Goal: Task Accomplishment & Management: Manage account settings

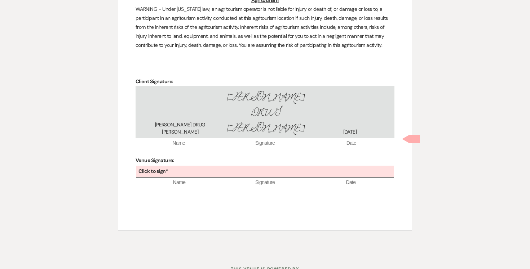
scroll to position [2052, 0]
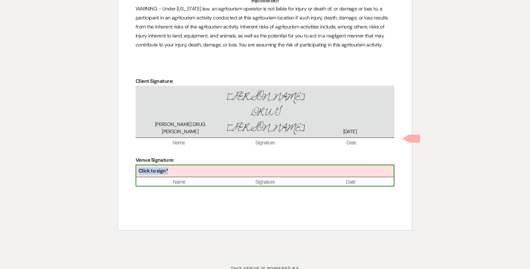
click at [223, 165] on div "Click to sign*" at bounding box center [264, 171] width 257 height 12
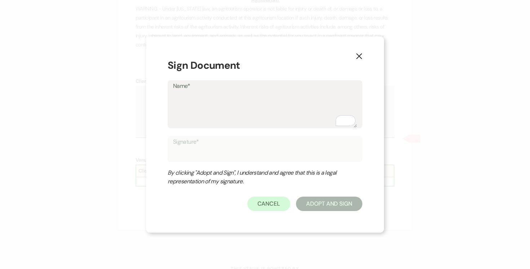
type textarea "J"
type input "J"
type textarea "Jo"
type input "Jo"
type textarea "Jos"
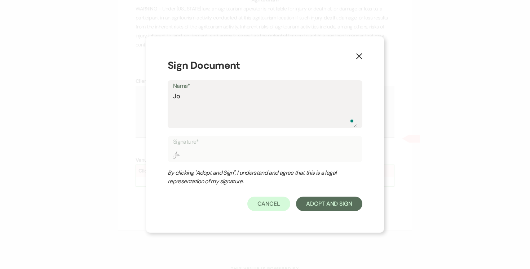
type input "Jos"
type textarea "Jose"
type input "Jose"
type textarea "Josep"
type input "Josep"
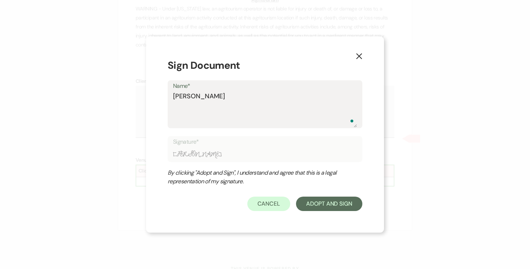
type textarea "Joseph"
type input "Joseph"
type textarea "Joseph"
type input "Joseph"
type textarea "Joseph D"
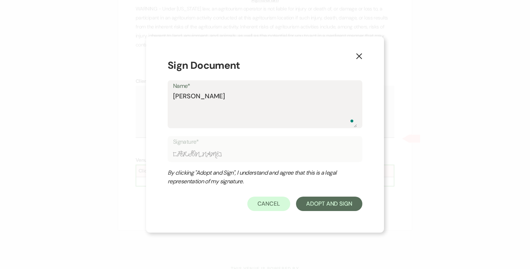
type input "Joseph D"
type textarea "Joseph Do"
type input "Joseph Do"
type textarea "Joseph Doy"
type input "Joseph Doy"
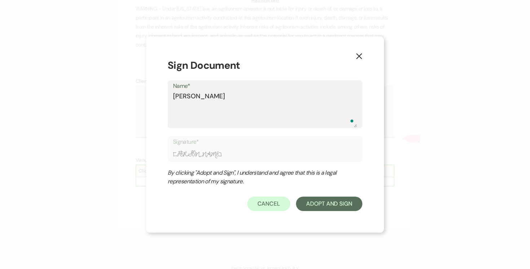
type textarea "Joseph Doyl;"
type input "Joseph Doyl;"
type textarea "Joseph Doyl;e"
type input "Joseph Doyl;e"
type textarea "Joseph Doyl;"
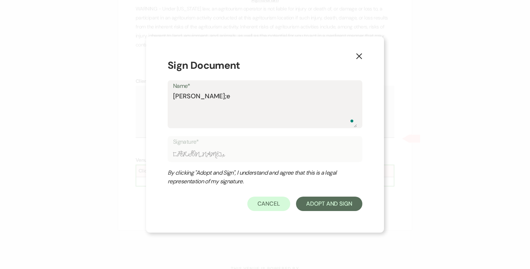
type input "Joseph Doyl;"
type textarea "Joseph Doyl"
type input "Joseph Doyl"
type textarea "Joseph Doyle"
type input "Joseph Doyle"
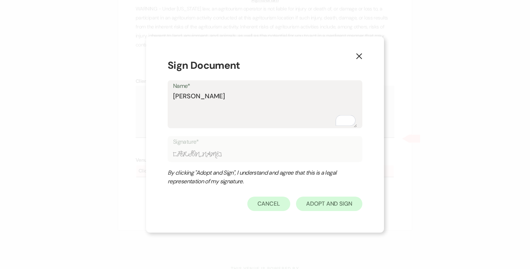
type textarea "Joseph Doyle"
click at [331, 200] on button "Adopt And Sign" at bounding box center [329, 204] width 66 height 14
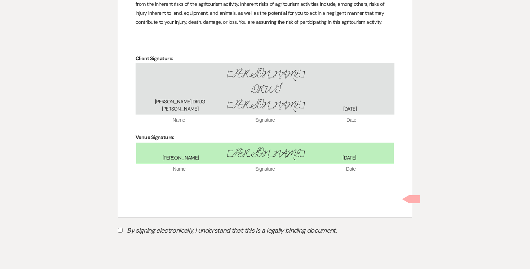
scroll to position [2082, 0]
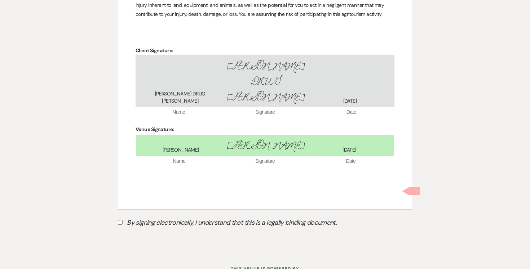
click at [121, 220] on input "By signing electronically, I understand that this is a legally binding document." at bounding box center [120, 222] width 5 height 5
checkbox input "true"
click at [142, 234] on button "Submit" at bounding box center [143, 240] width 50 height 13
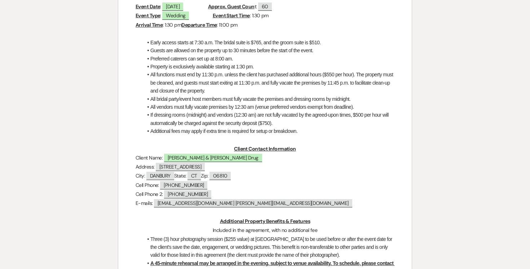
scroll to position [0, 0]
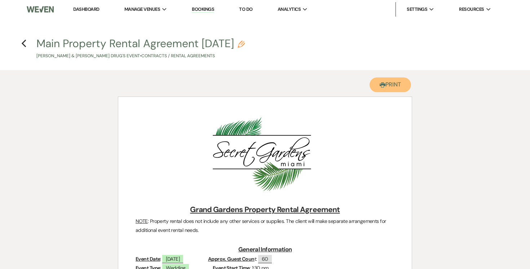
click at [394, 86] on button "Printer Print" at bounding box center [389, 84] width 41 height 15
click at [23, 44] on icon "Previous" at bounding box center [23, 43] width 5 height 9
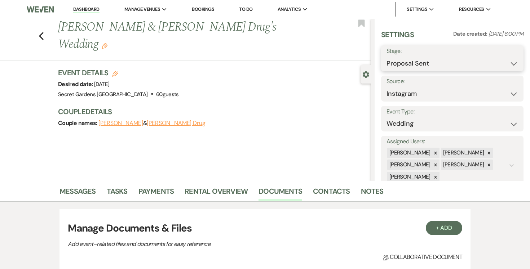
click at [514, 63] on select "Inquiry Follow Up Tour Requested Tour Confirmed Toured Proposal Sent Booked Lost" at bounding box center [452, 64] width 132 height 14
select select "7"
click at [386, 57] on select "Inquiry Follow Up Tour Requested Tour Confirmed Toured Proposal Sent Booked Lost" at bounding box center [452, 64] width 132 height 14
click at [512, 58] on button "Save" at bounding box center [508, 58] width 29 height 14
select select "1"
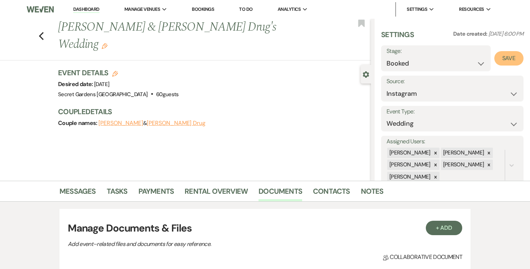
select select "834"
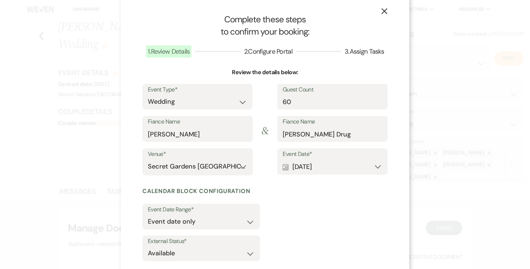
scroll to position [49, 0]
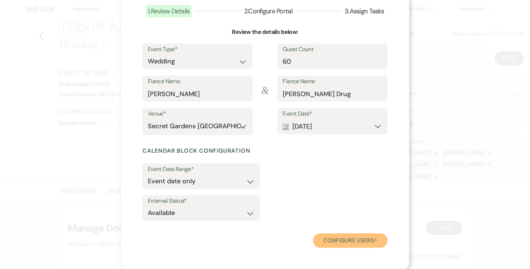
click at [356, 240] on button "Configure users Next" at bounding box center [350, 241] width 75 height 14
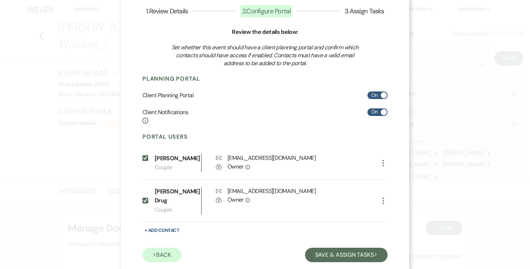
scroll to position [54, 0]
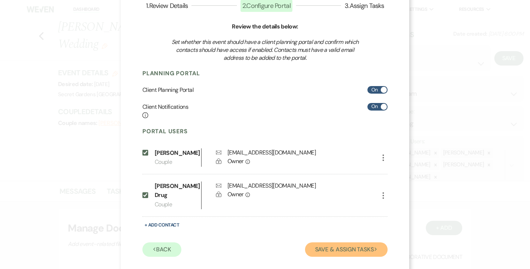
click at [354, 243] on button "Save & Assign Tasks Next" at bounding box center [346, 250] width 83 height 14
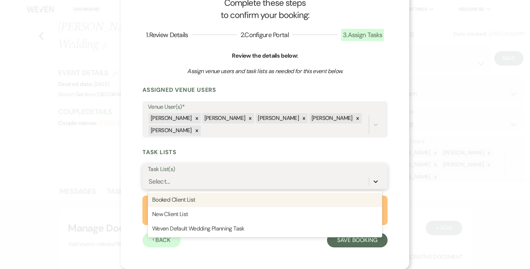
click at [375, 180] on icon at bounding box center [375, 181] width 7 height 7
click at [341, 199] on div "Booked Client List" at bounding box center [265, 200] width 234 height 14
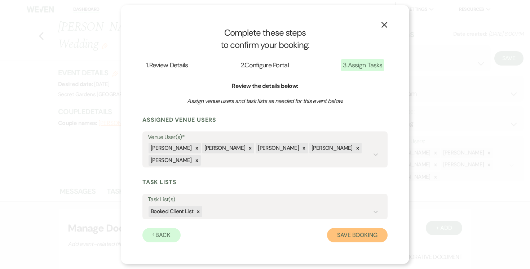
click at [354, 234] on button "Save Booking" at bounding box center [357, 235] width 61 height 14
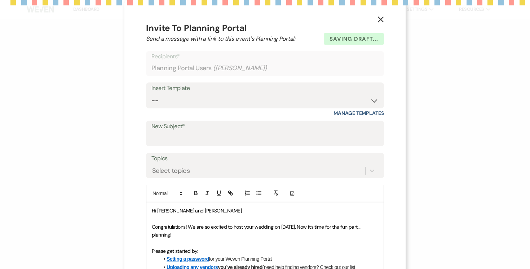
select select "14"
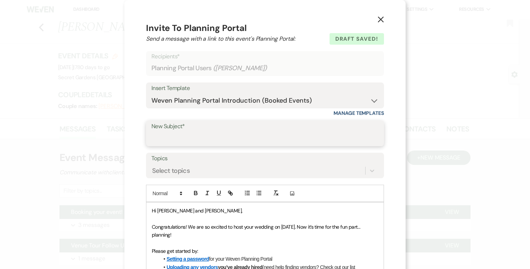
click at [263, 134] on input "New Subject*" at bounding box center [264, 139] width 227 height 14
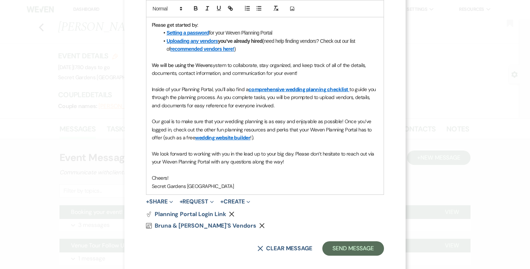
scroll to position [234, 0]
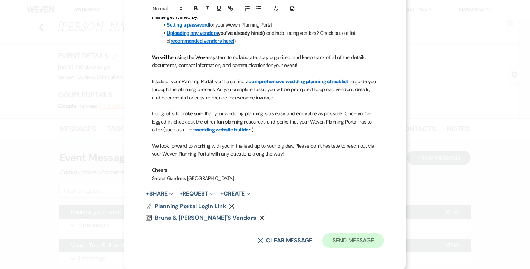
type input "Portal Registration"
click at [366, 241] on button "Send Message" at bounding box center [353, 241] width 62 height 14
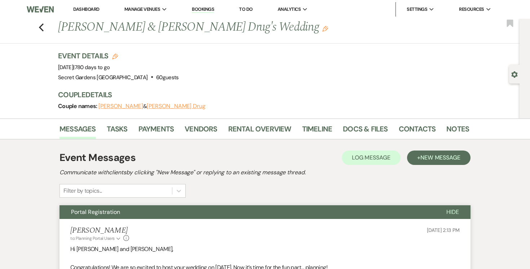
click at [510, 73] on div "Gear Settings" at bounding box center [516, 74] width 14 height 19
click at [513, 72] on use "button" at bounding box center [514, 74] width 6 height 6
select select "7"
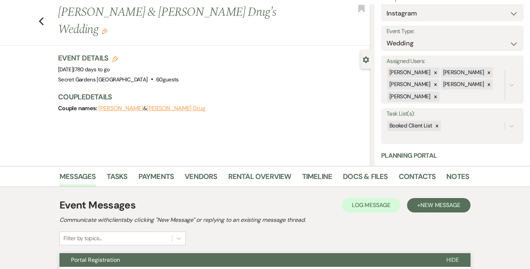
scroll to position [154, 0]
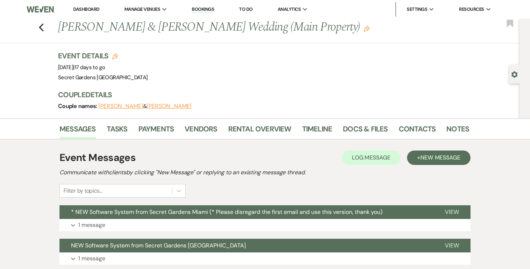
click at [88, 9] on link "Dashboard" at bounding box center [86, 9] width 26 height 6
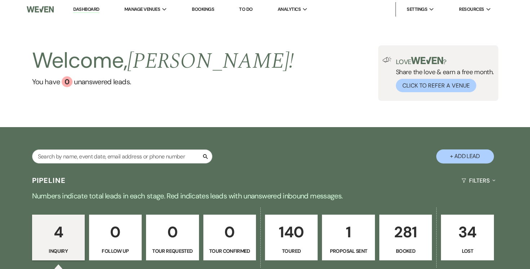
click at [356, 234] on p "1" at bounding box center [348, 232] width 43 height 24
select select "6"
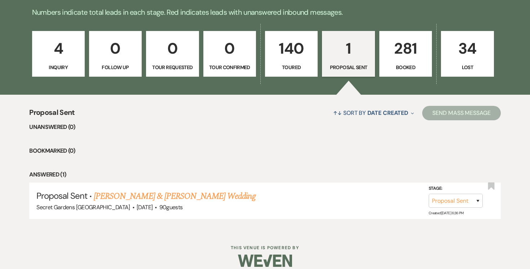
scroll to position [192, 0]
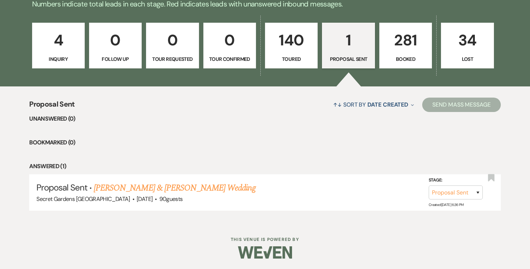
drag, startPoint x: 397, startPoint y: 39, endPoint x: 391, endPoint y: 40, distance: 6.3
click at [397, 39] on p "281" at bounding box center [405, 40] width 43 height 24
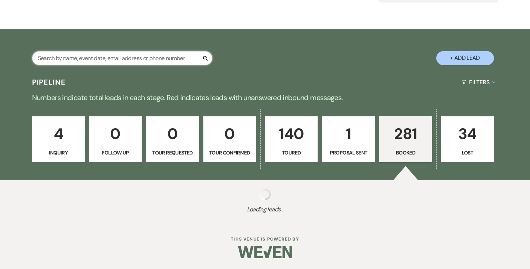
click at [171, 57] on input "text" at bounding box center [122, 58] width 180 height 14
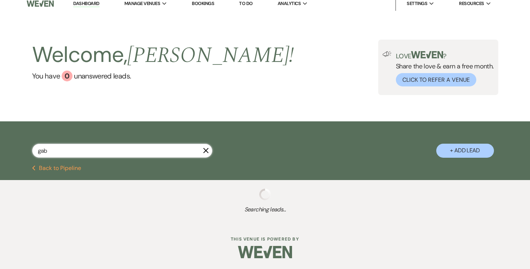
type input "gabr"
select select "5"
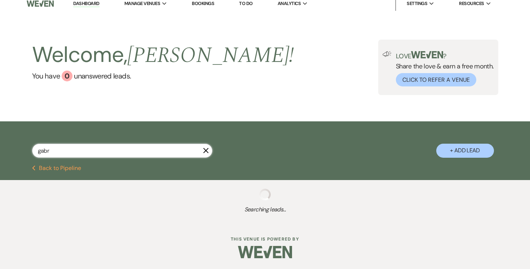
select select "5"
select select "8"
select select "6"
select select "5"
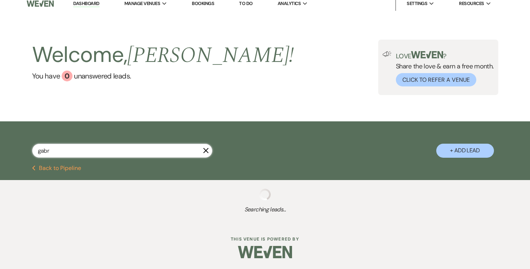
select select "5"
select select "8"
select select "4"
select select "5"
select select "8"
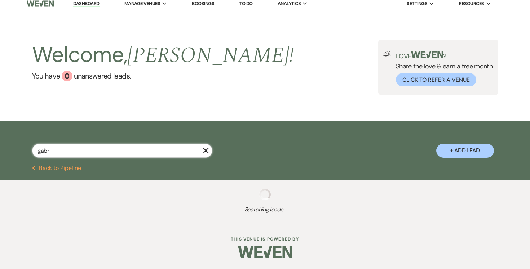
select select "8"
select select "5"
select select "8"
select select "7"
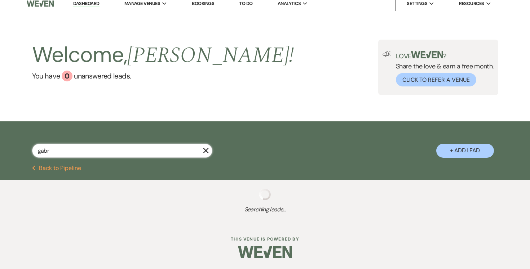
select select "5"
select select "8"
select select "3"
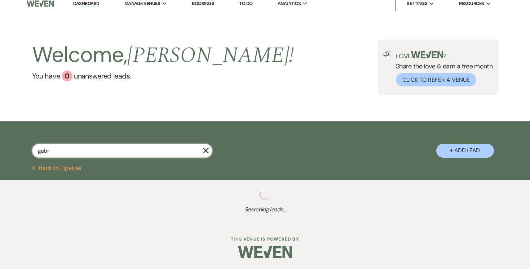
select select "8"
select select "1"
select select "8"
select select "1"
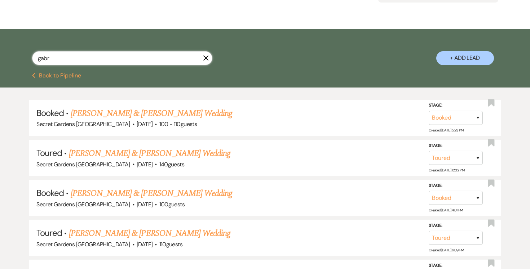
select select "8"
select select "6"
select select "5"
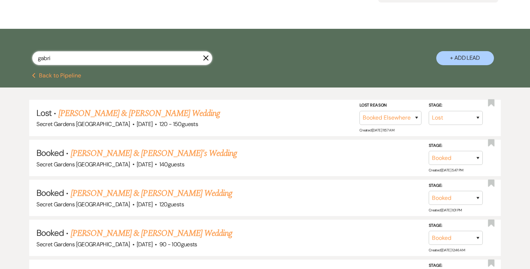
type input "gabrie"
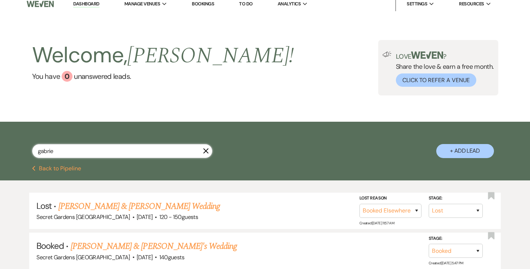
select select "8"
select select "6"
select select "5"
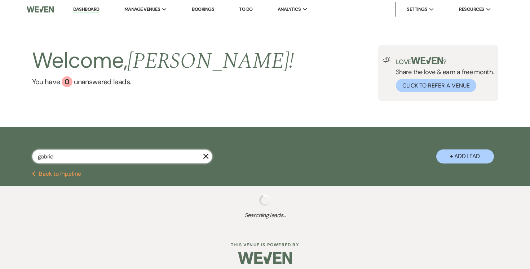
type input "gabriel"
select select "8"
select select "6"
select select "5"
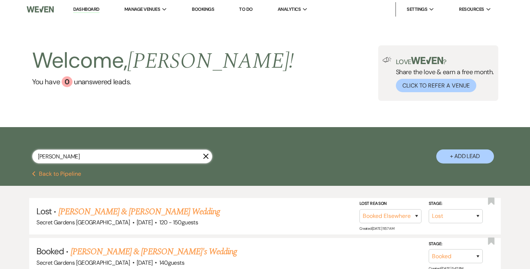
select select "8"
select select "6"
select select "5"
type input "gabriela"
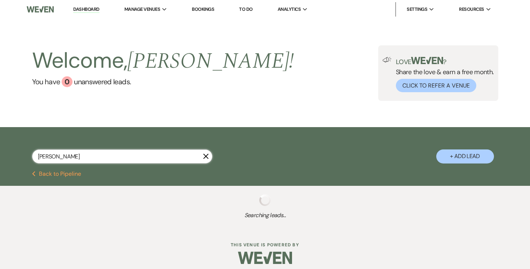
select select "5"
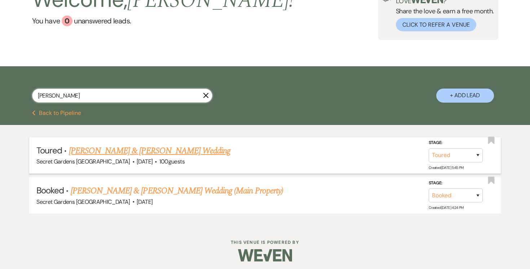
scroll to position [63, 0]
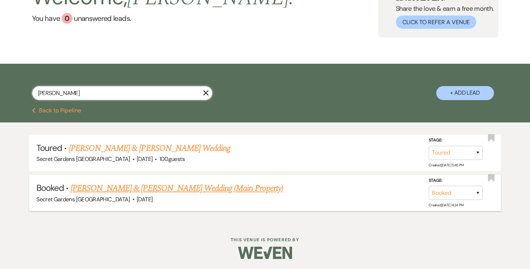
type input "gabriela"
click at [233, 183] on link "Gabriela Hernandez & Jonathan Alicea's Wedding (Main Property)" at bounding box center [177, 188] width 212 height 13
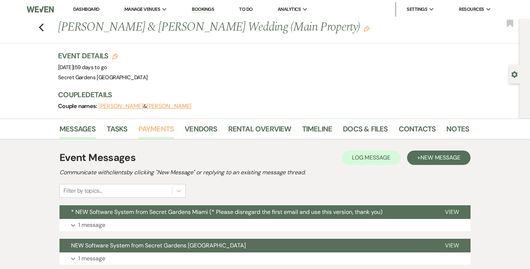
click at [157, 127] on link "Payments" at bounding box center [156, 131] width 36 height 16
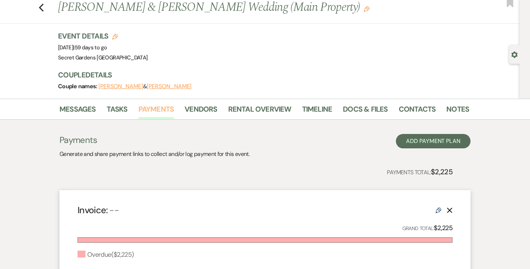
scroll to position [26, 0]
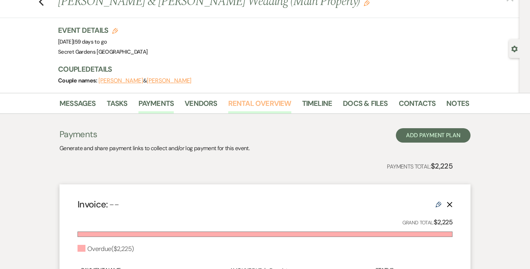
click at [257, 104] on link "Rental Overview" at bounding box center [259, 106] width 63 height 16
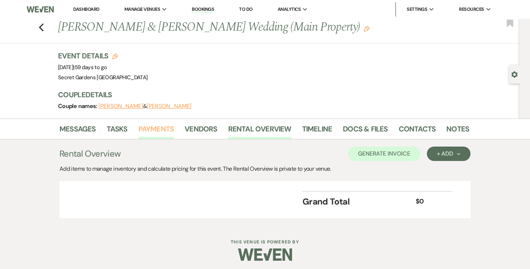
click at [149, 125] on link "Payments" at bounding box center [156, 131] width 36 height 16
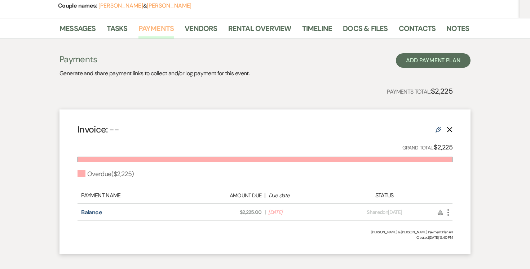
scroll to position [118, 0]
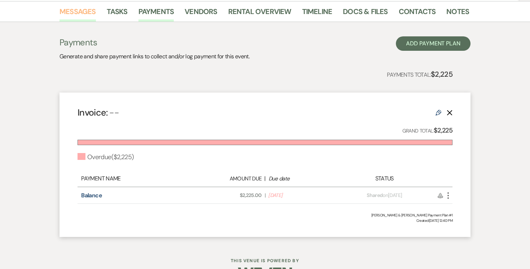
click at [81, 13] on link "Messages" at bounding box center [77, 14] width 36 height 16
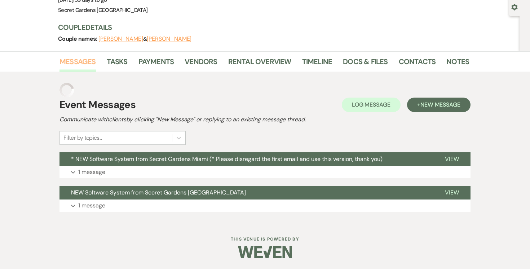
scroll to position [53, 0]
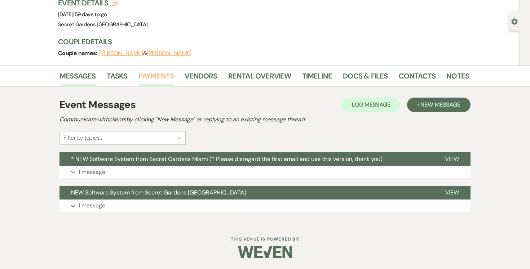
click at [163, 76] on link "Payments" at bounding box center [156, 78] width 36 height 16
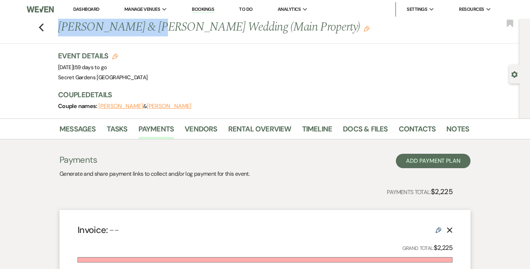
drag, startPoint x: 61, startPoint y: 26, endPoint x: 149, endPoint y: 28, distance: 88.3
click at [149, 28] on h1 "Gabriela Hernandez & Jonathan Alicea's Wedding (Main Property) Edit" at bounding box center [219, 27] width 323 height 17
click at [119, 26] on h1 "Gabriela Hernandez & Jonathan Alicea's Wedding (Main Property) Edit" at bounding box center [219, 27] width 323 height 17
drag, startPoint x: 60, startPoint y: 27, endPoint x: 147, endPoint y: 28, distance: 87.3
click at [147, 28] on h1 "Gabriela Hernandez & Jonathan Alicea's Wedding (Main Property) Edit" at bounding box center [219, 27] width 323 height 17
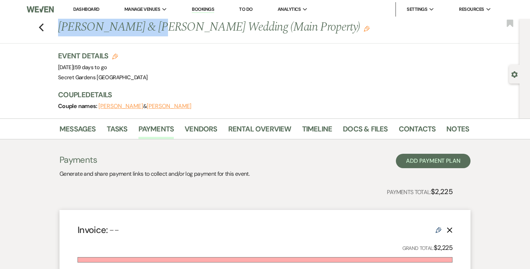
copy h1 "Gabriela Hernandez"
